Goal: Feedback & Contribution: Leave review/rating

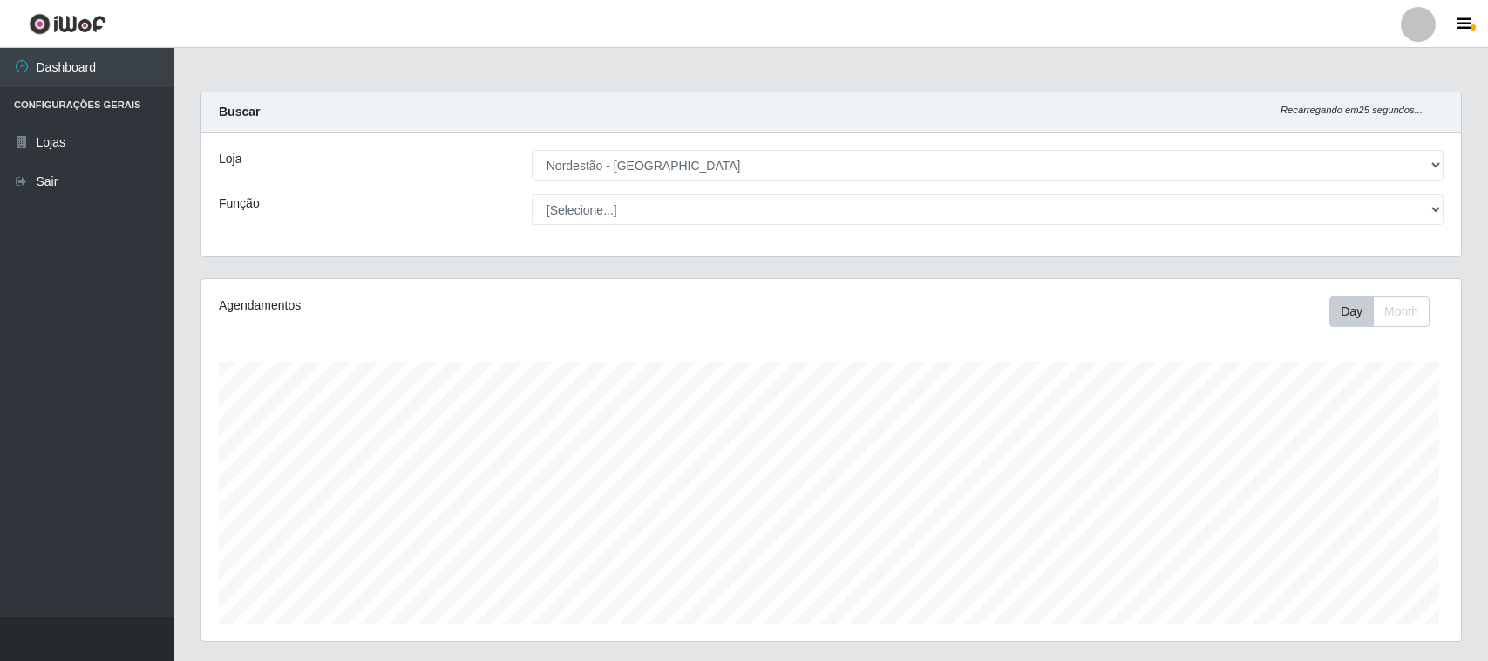
select select "420"
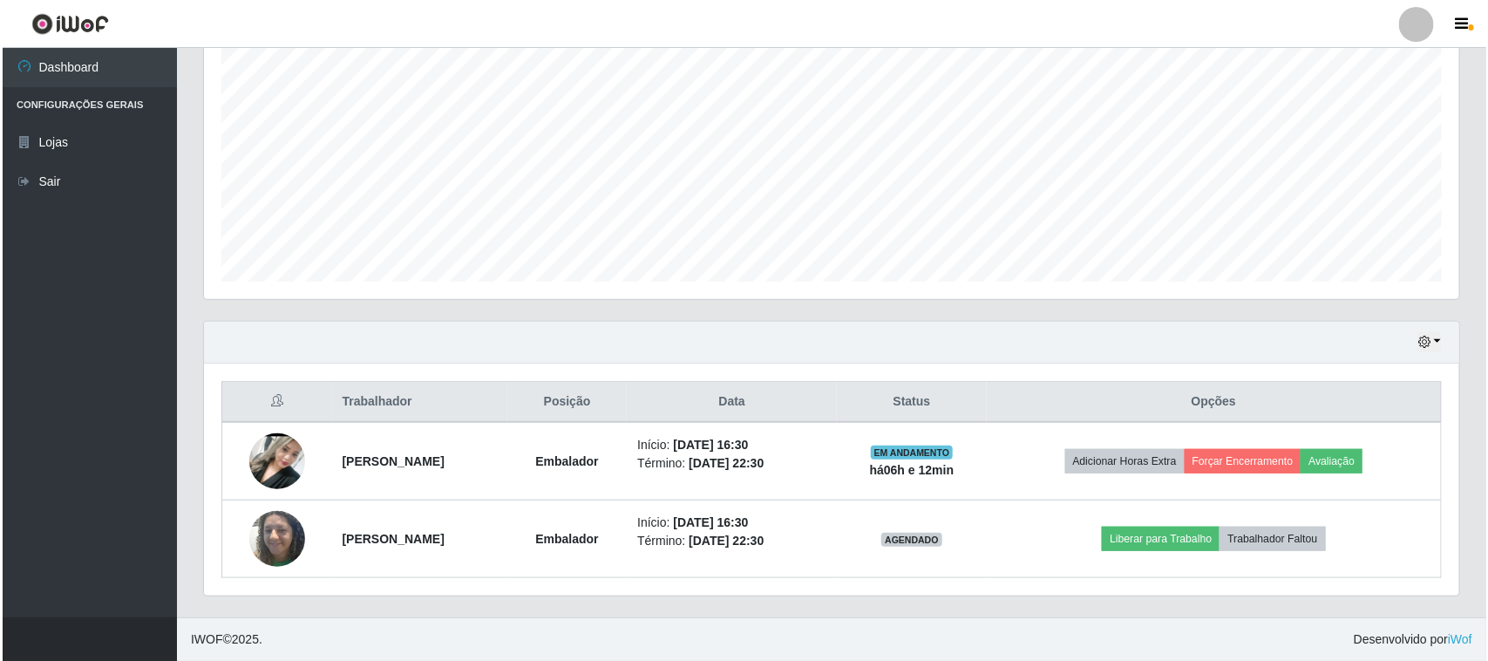
scroll to position [363, 1255]
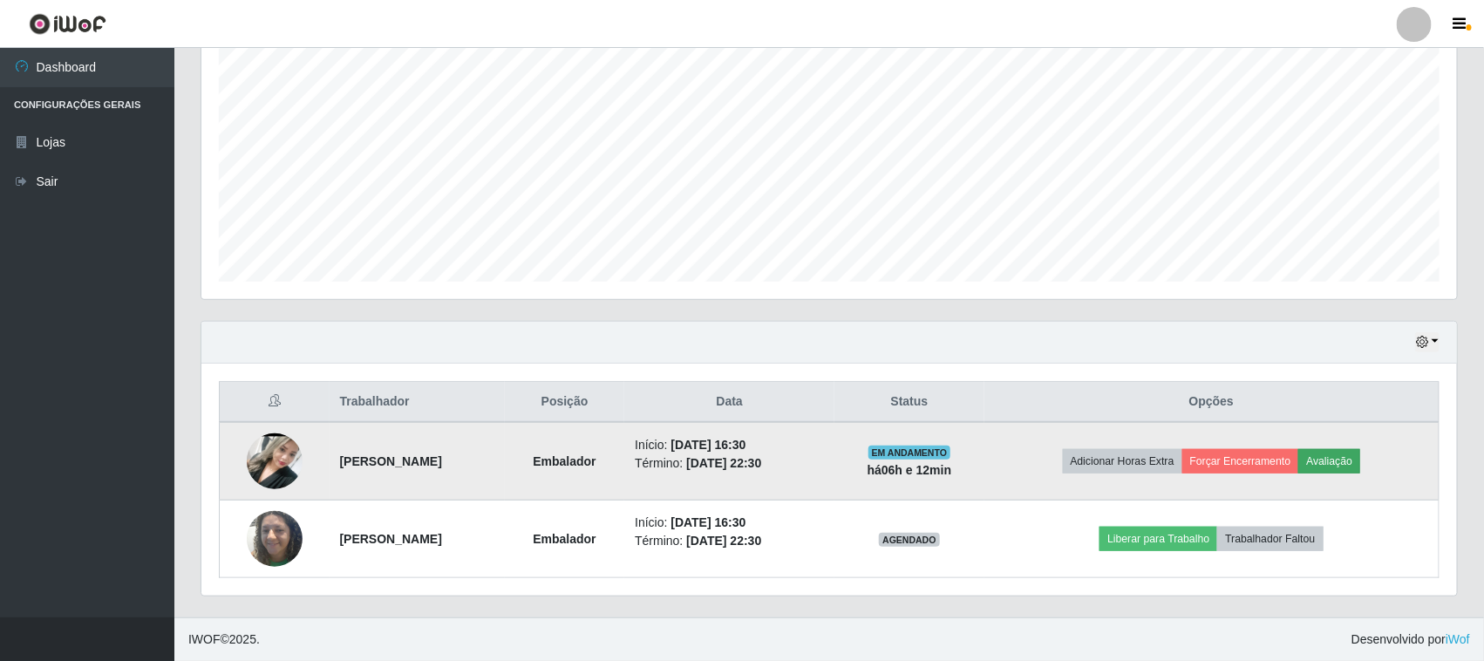
click at [1336, 458] on button "Avaliação" at bounding box center [1329, 461] width 62 height 24
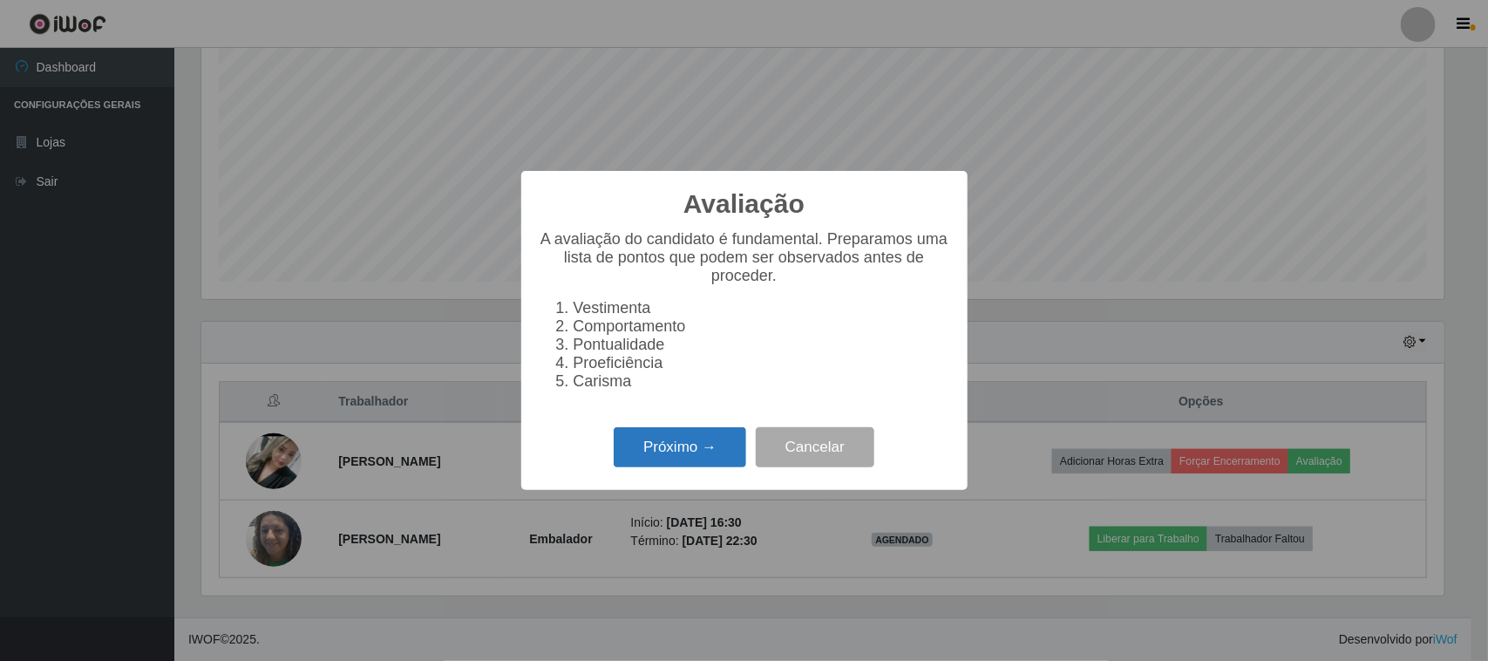
click at [693, 466] on button "Próximo →" at bounding box center [680, 447] width 132 height 41
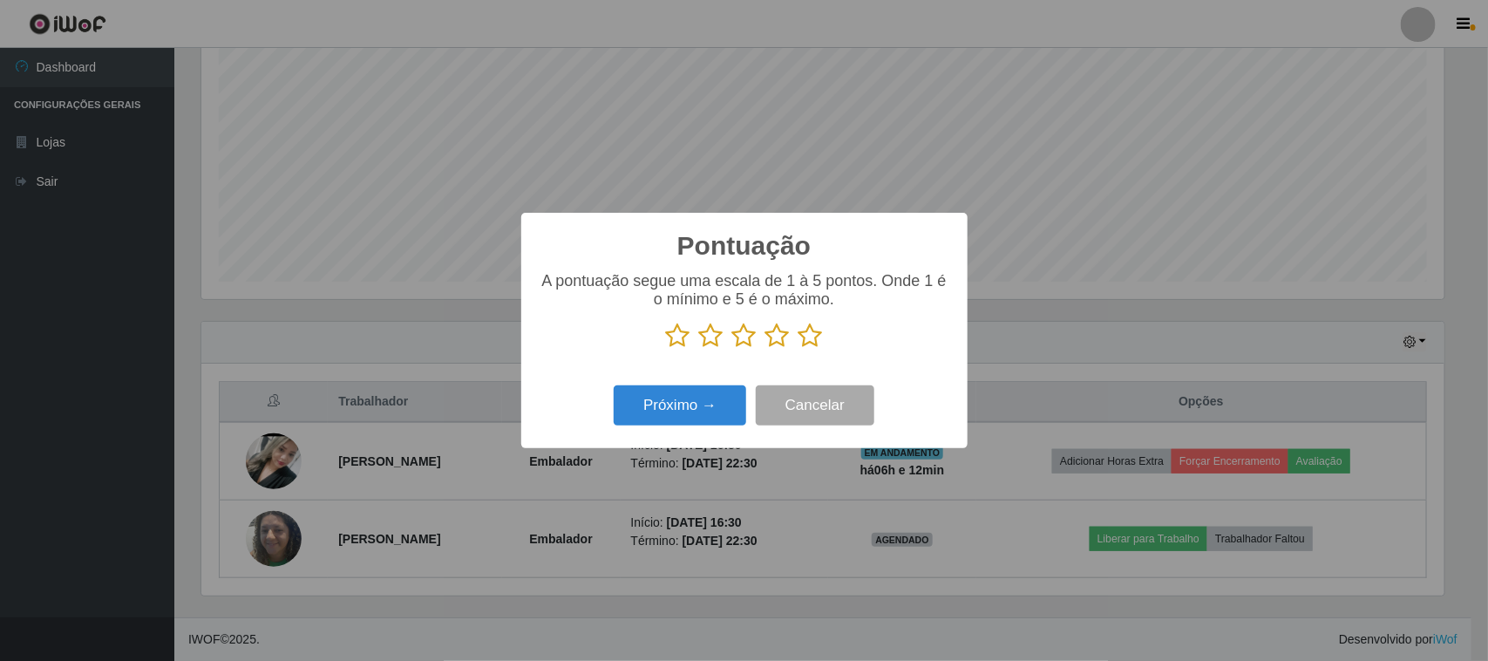
click at [806, 342] on icon at bounding box center [810, 336] width 24 height 26
click at [798, 349] on input "radio" at bounding box center [798, 349] width 0 height 0
click at [703, 397] on button "Próximo →" at bounding box center [680, 405] width 132 height 41
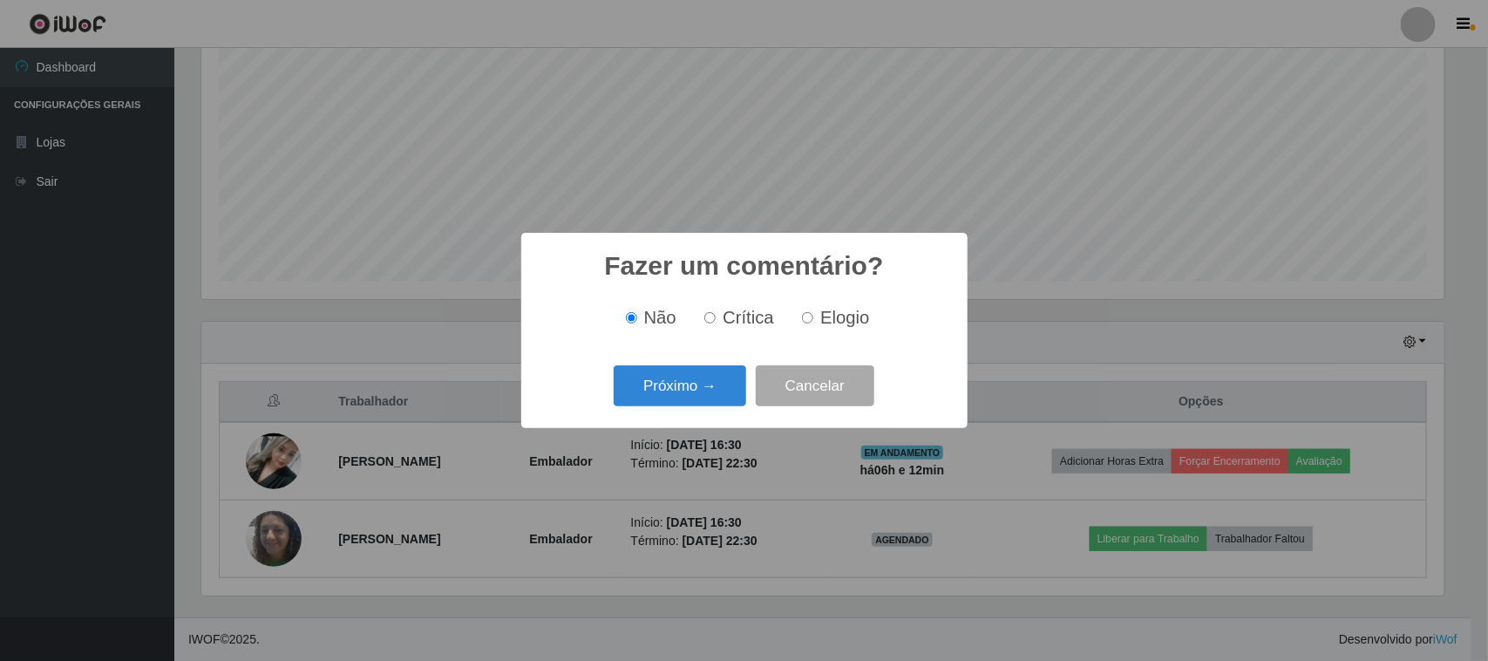
click at [805, 331] on div "Não Crítica Elogio" at bounding box center [744, 317] width 411 height 51
click at [822, 319] on span "Elogio" at bounding box center [844, 317] width 49 height 19
click at [813, 319] on input "Elogio" at bounding box center [807, 317] width 11 height 11
radio input "true"
click at [699, 377] on button "Próximo →" at bounding box center [680, 385] width 132 height 41
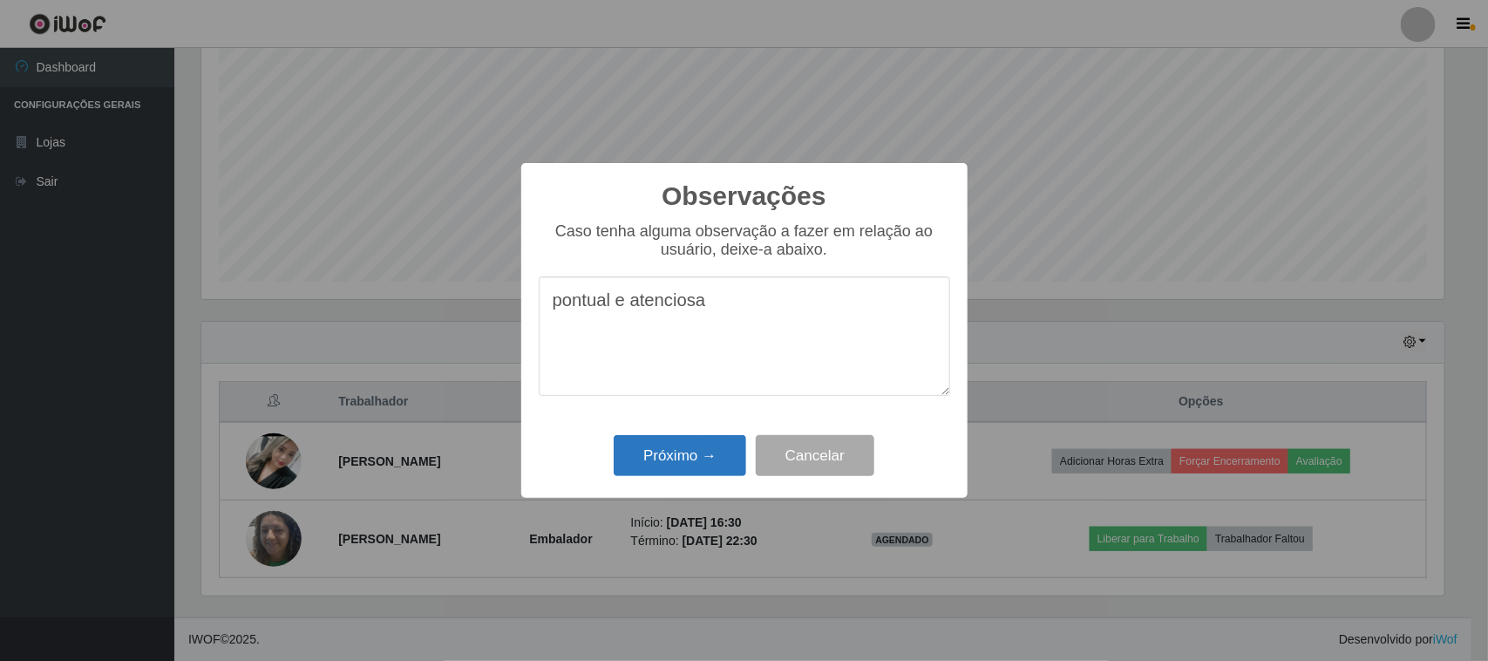
type textarea "pontual e atenciosa"
click at [694, 447] on button "Próximo →" at bounding box center [680, 455] width 132 height 41
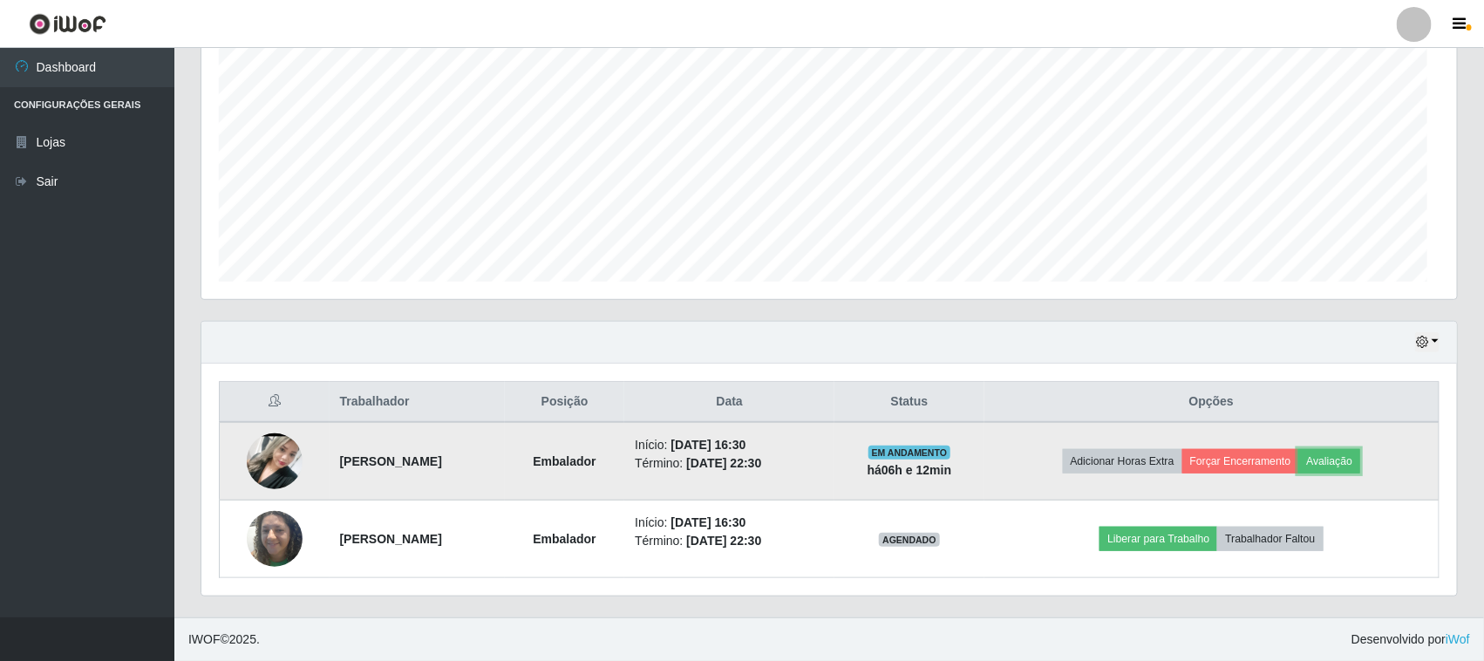
scroll to position [363, 1255]
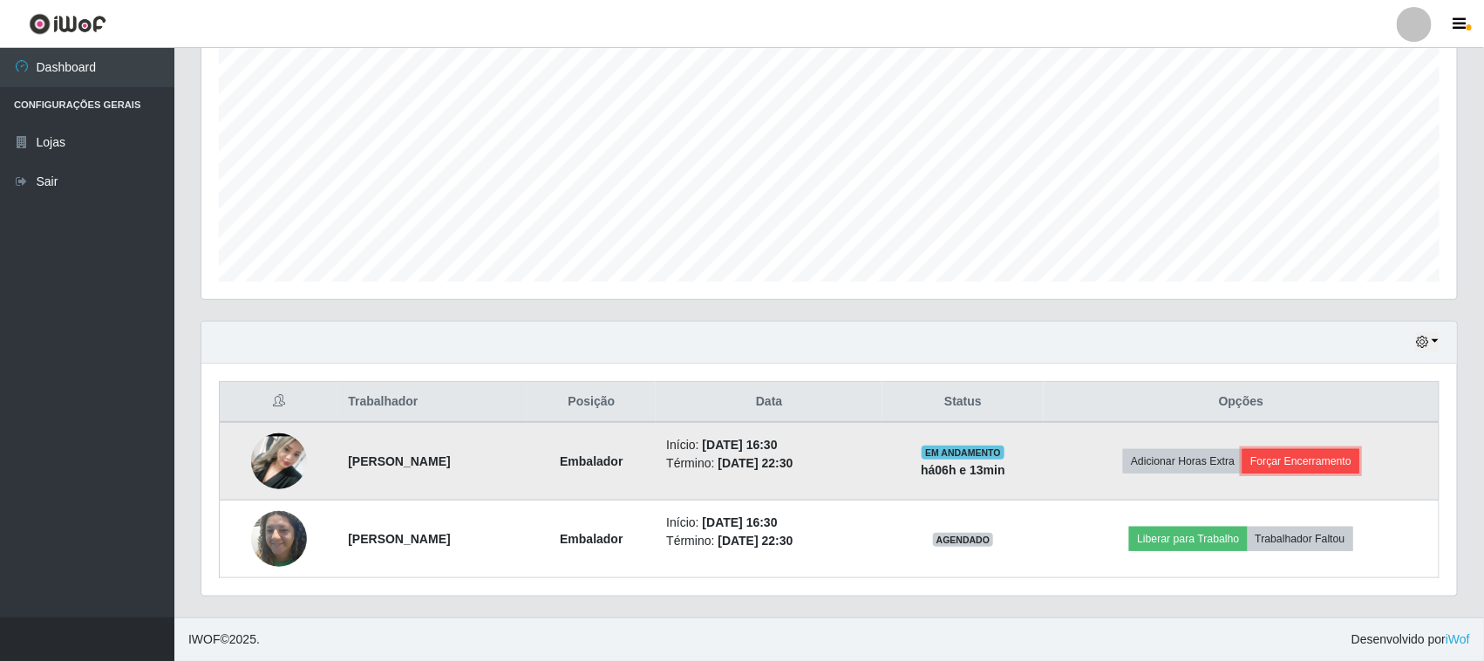
click at [1323, 465] on button "Forçar Encerramento" at bounding box center [1300, 461] width 117 height 24
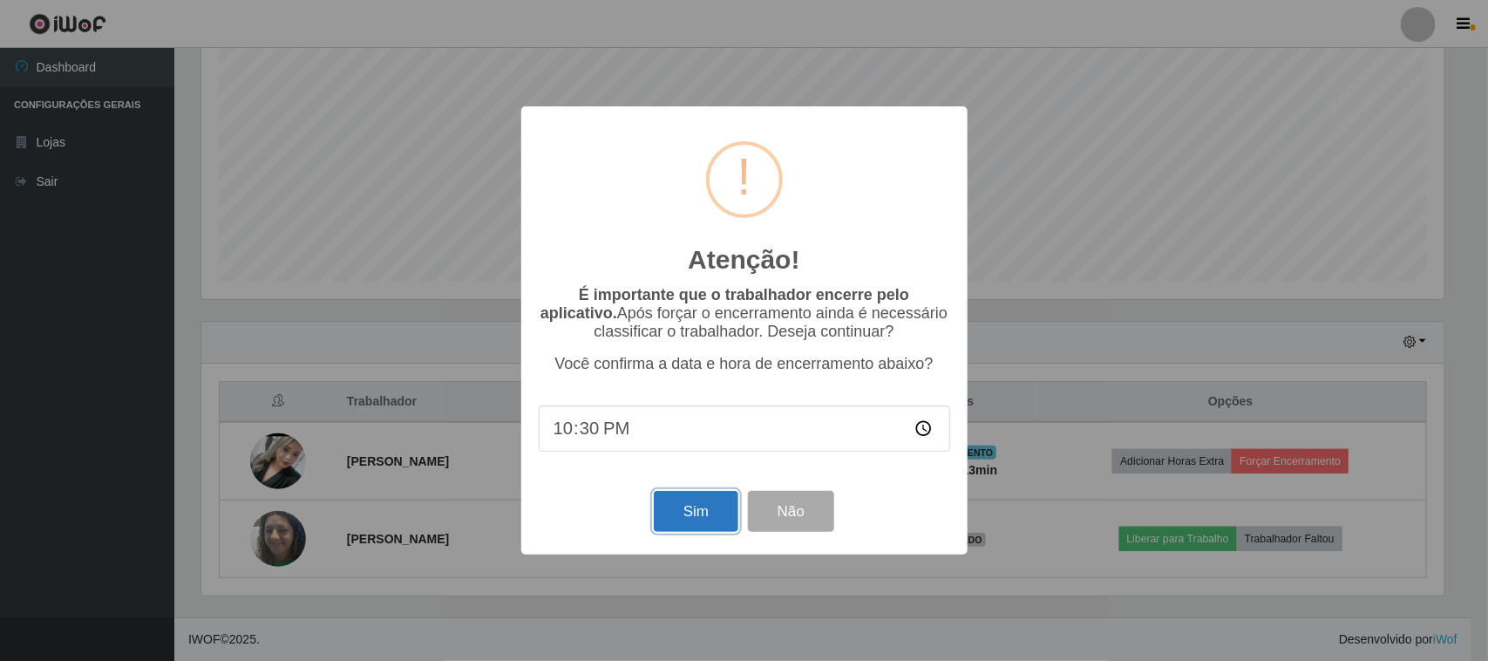
click at [669, 510] on button "Sim" at bounding box center [696, 511] width 85 height 41
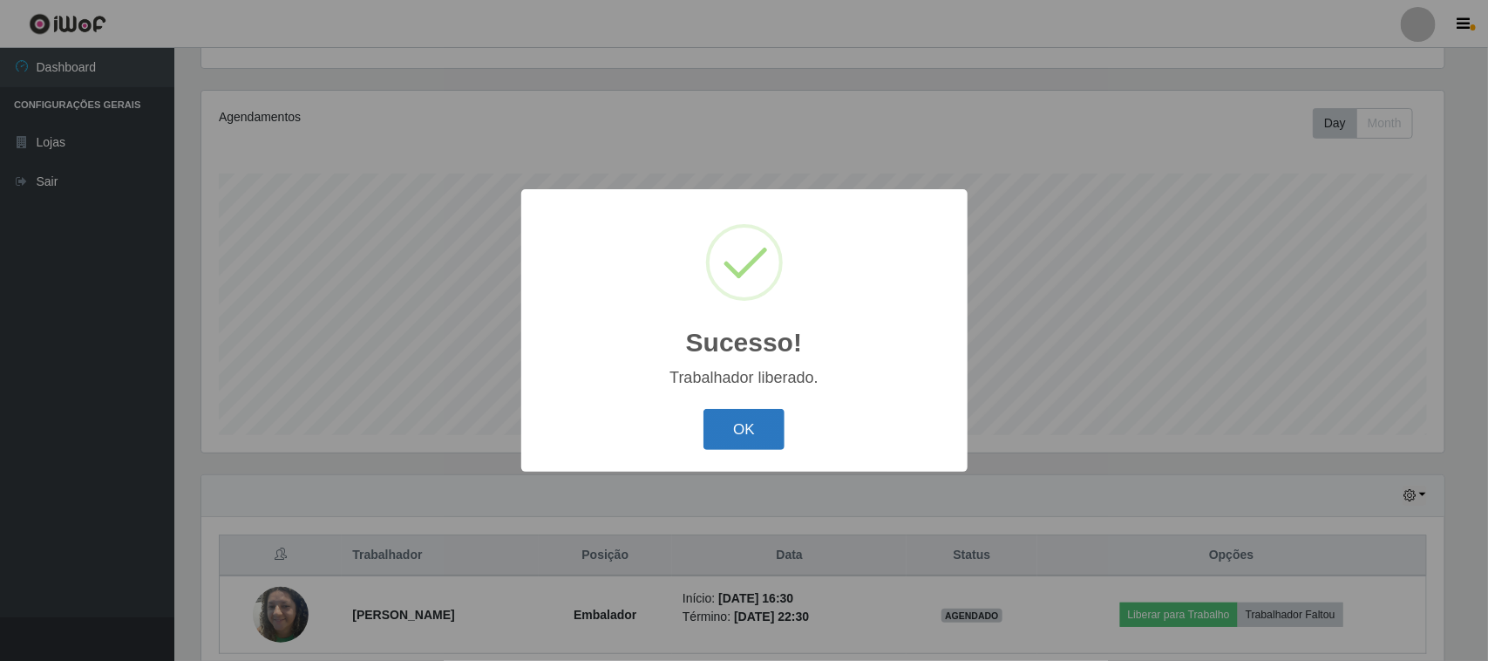
click at [742, 415] on button "OK" at bounding box center [743, 429] width 81 height 41
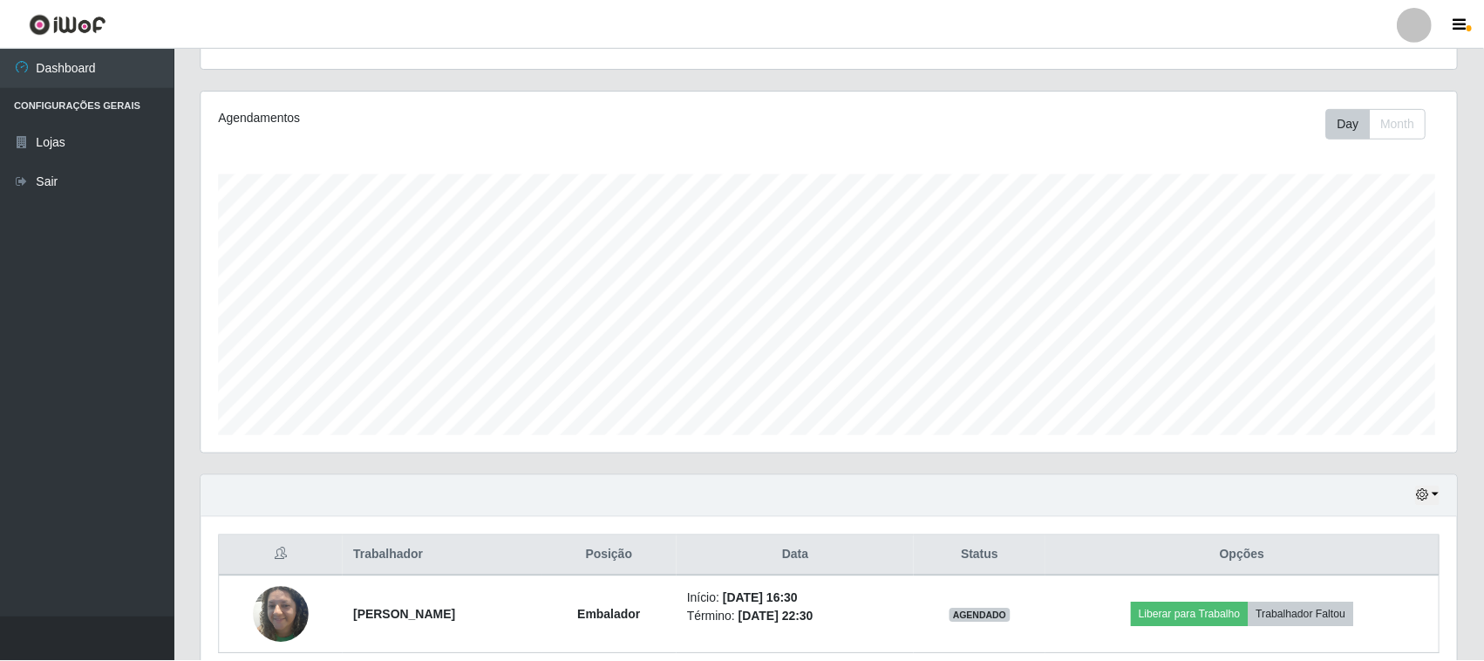
scroll to position [363, 1255]
